Goal: Task Accomplishment & Management: Use online tool/utility

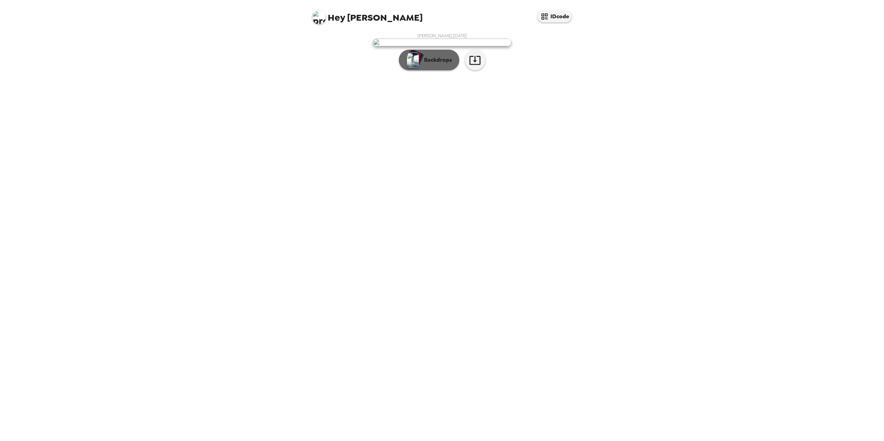
click at [421, 70] on button "Backdrops" at bounding box center [429, 60] width 60 height 21
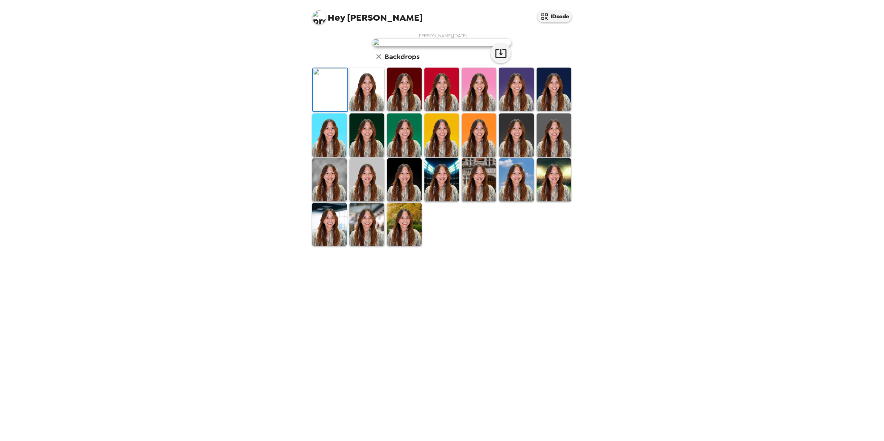
click at [366, 111] on img at bounding box center [366, 89] width 35 height 43
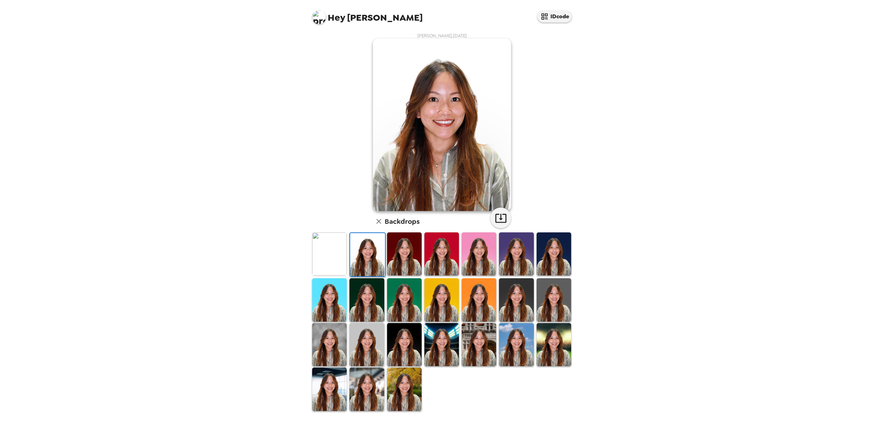
click at [324, 296] on img at bounding box center [329, 300] width 35 height 43
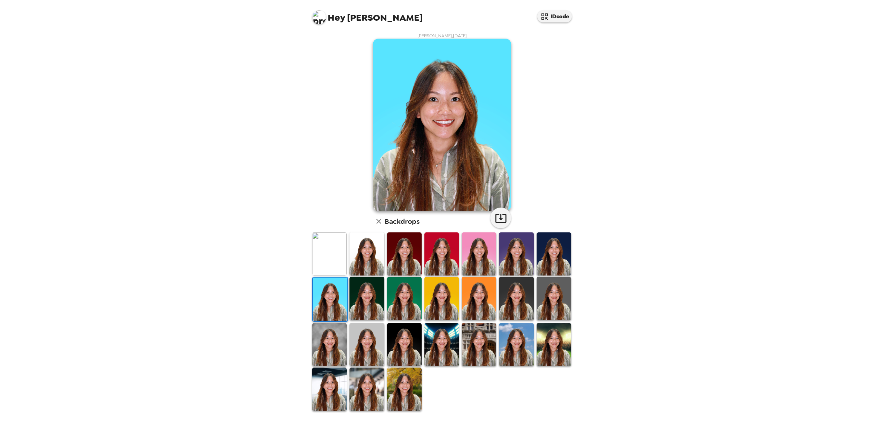
click at [432, 337] on img at bounding box center [441, 344] width 35 height 43
